Goal: Task Accomplishment & Management: Manage account settings

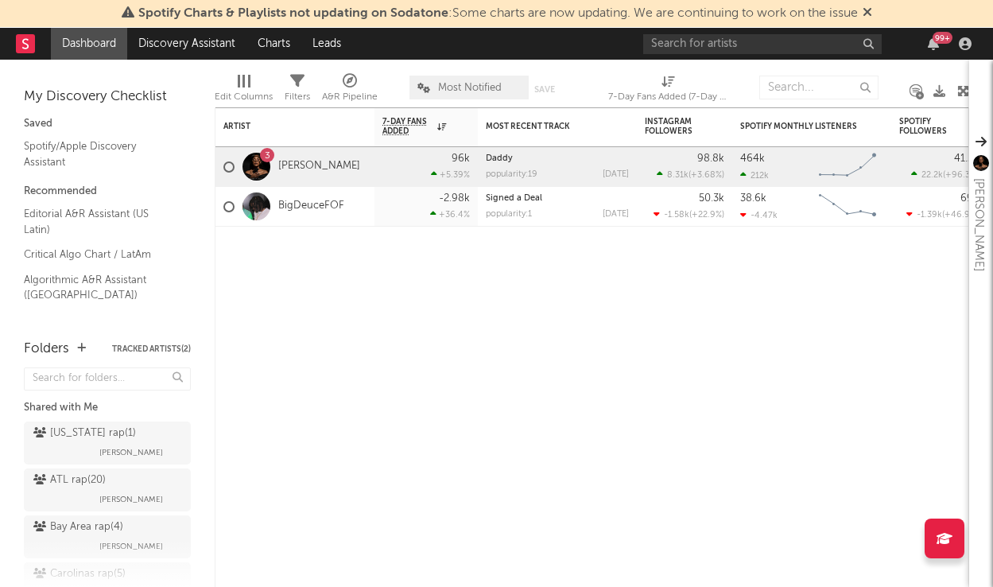
click at [961, 45] on icon "button" at bounding box center [965, 43] width 13 height 13
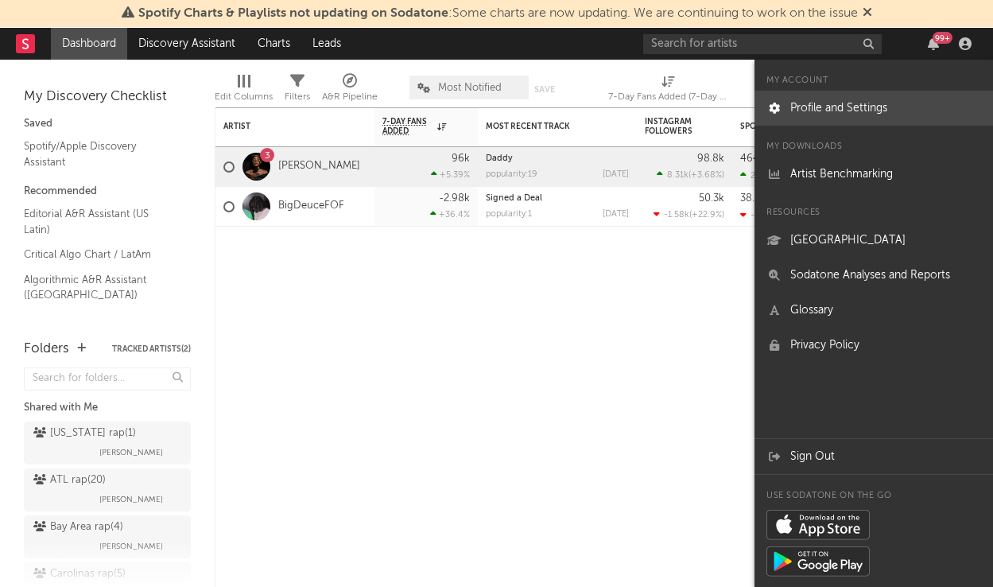
click at [844, 108] on link "Profile and Settings" at bounding box center [874, 108] width 239 height 35
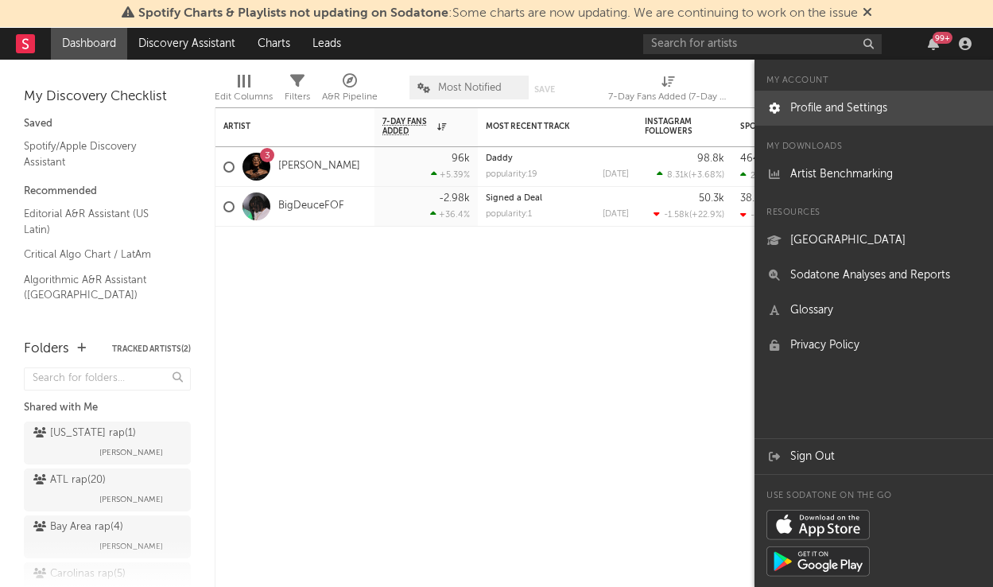
select select "recorded_music"
select select "director_vp"
